Goal: Task Accomplishment & Management: Use online tool/utility

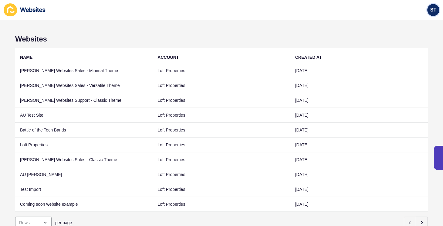
click at [433, 7] on span "ST" at bounding box center [433, 10] width 6 height 6
drag, startPoint x: 340, startPoint y: 41, endPoint x: 336, endPoint y: 41, distance: 3.6
click at [340, 41] on h1 "Websites" at bounding box center [221, 39] width 413 height 8
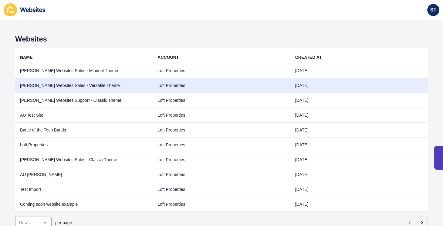
click at [76, 84] on td "[PERSON_NAME] Websites Sales - Versatile Theme" at bounding box center [83, 85] width 137 height 15
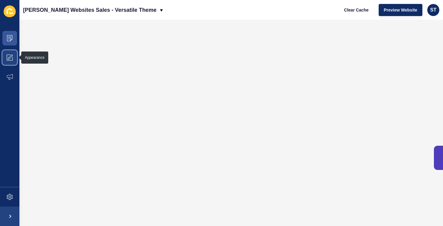
click at [8, 54] on span at bounding box center [9, 57] width 19 height 19
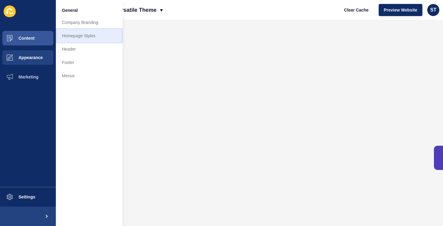
click at [95, 38] on link "Homepage Styles" at bounding box center [89, 35] width 67 height 13
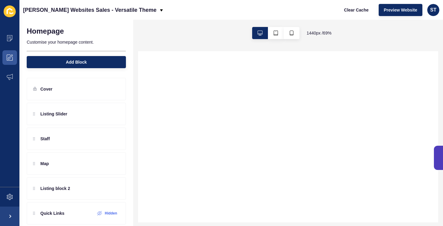
select select
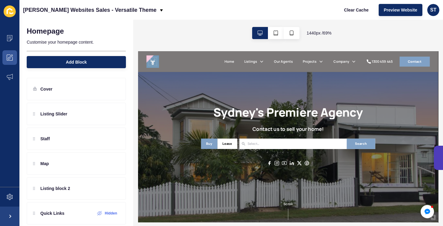
click at [324, 183] on input "search" at bounding box center [313, 186] width 30 height 8
click at [332, 137] on h1 "Sydney's Premiere Agency" at bounding box center [357, 140] width 218 height 20
click at [331, 138] on h1 "Sydney's Premiere Agency" at bounding box center [357, 140] width 218 height 20
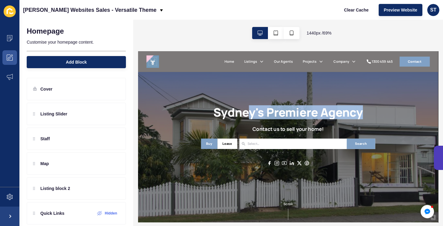
click at [419, 126] on div "Sydney's Premiere Agency Contact us to sell your home! Buy Lease [GEOGRAPHIC_DA…" at bounding box center [356, 176] width 437 height 250
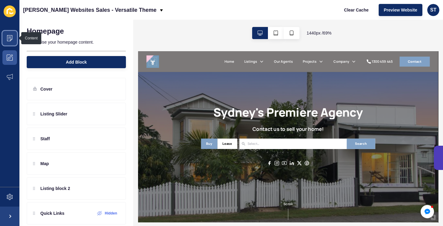
click at [10, 37] on icon at bounding box center [10, 38] width 6 height 6
